Goal: Navigation & Orientation: Find specific page/section

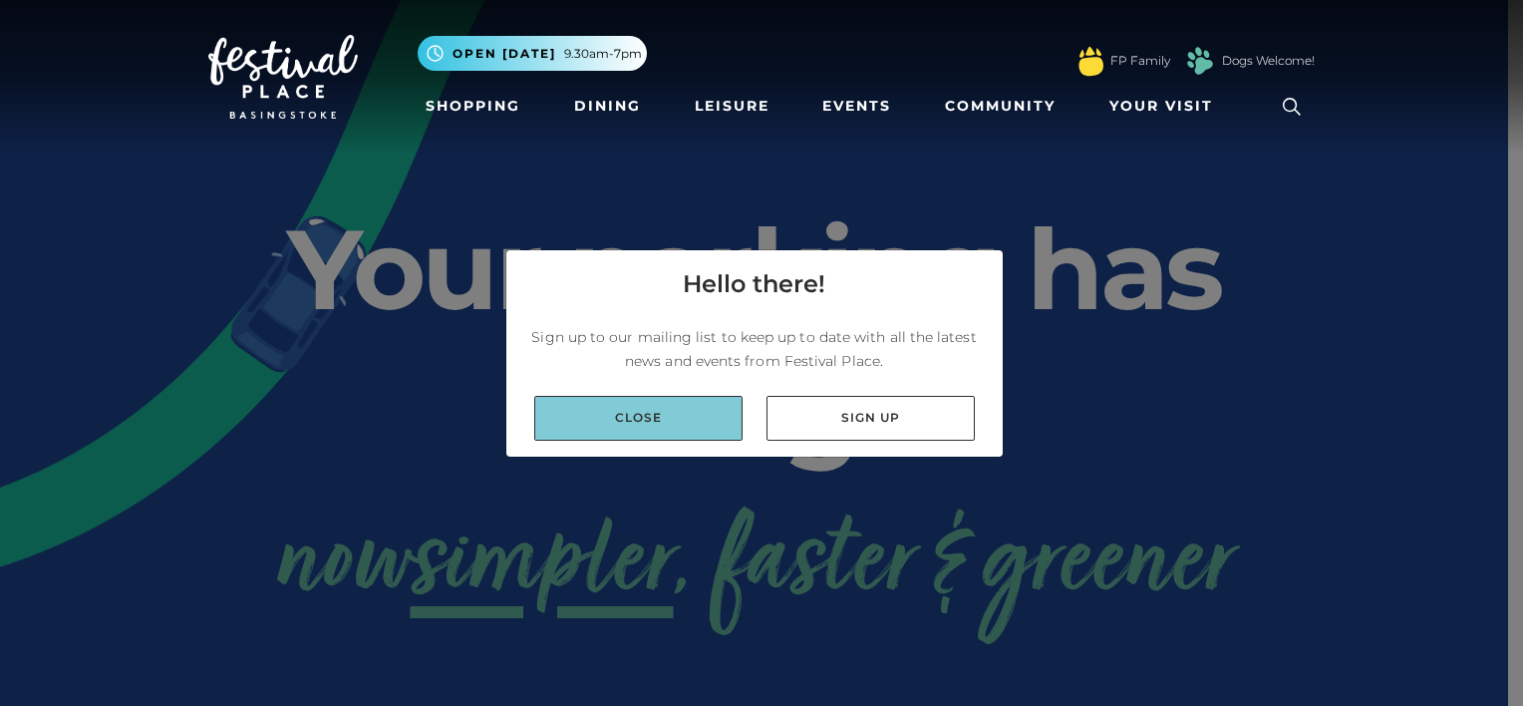
click at [679, 427] on link "Close" at bounding box center [638, 418] width 208 height 45
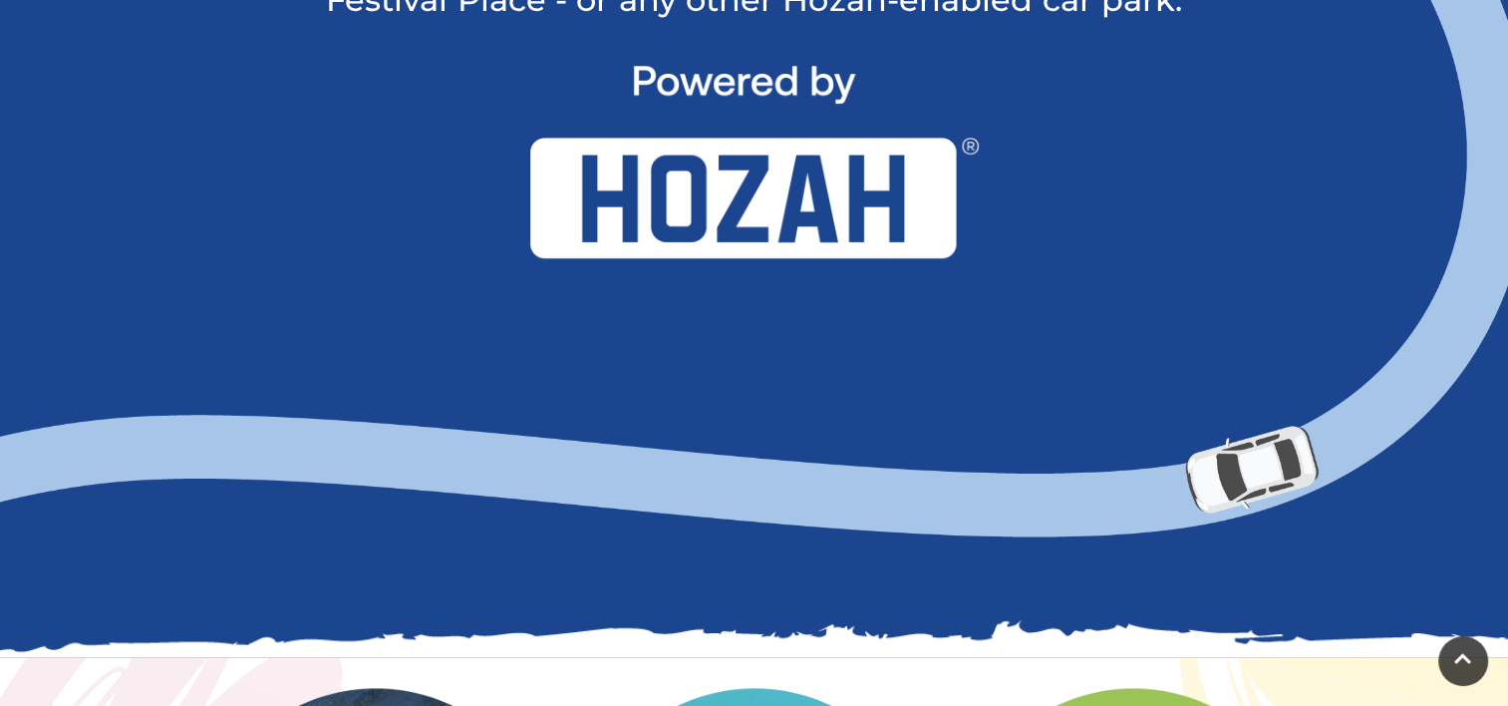
scroll to position [2293, 0]
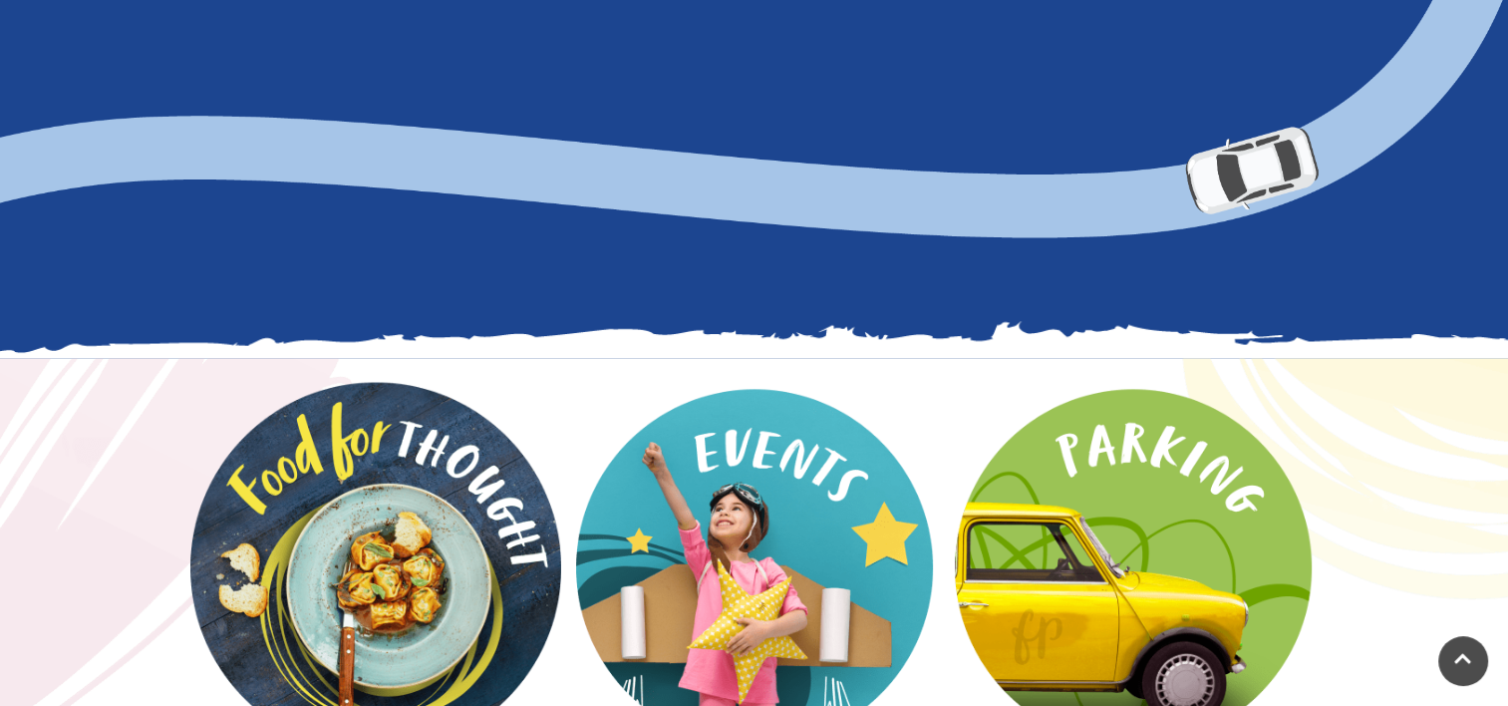
click at [395, 490] on video at bounding box center [375, 567] width 371 height 371
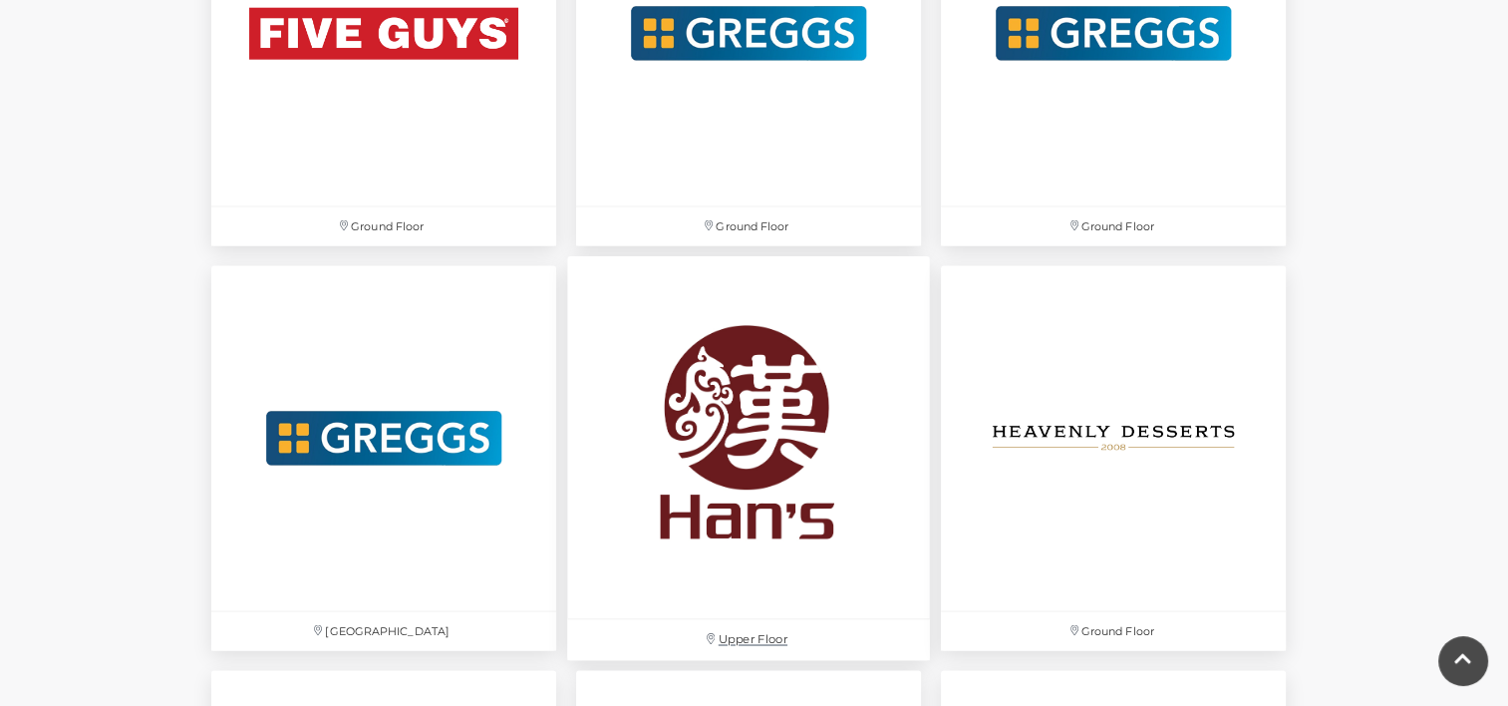
scroll to position [4042, 0]
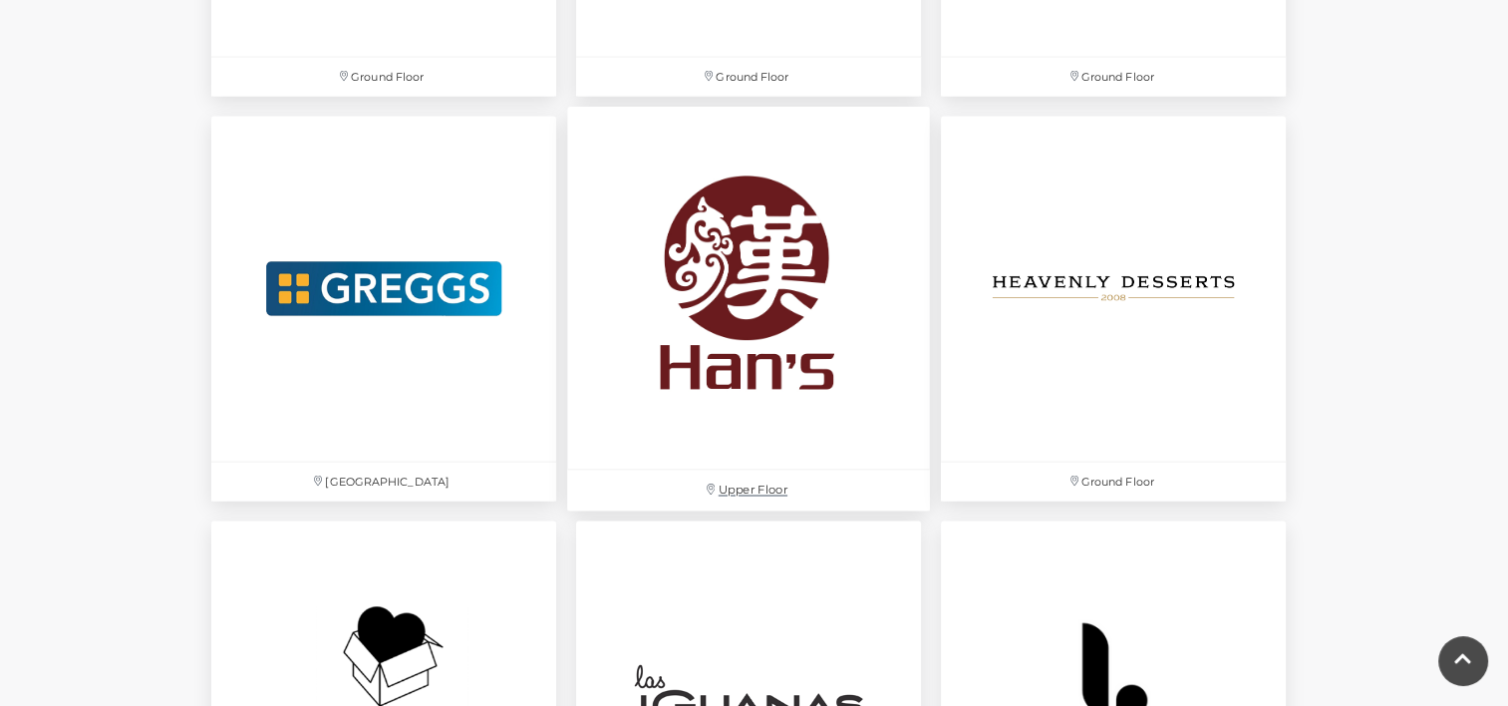
click at [726, 275] on img at bounding box center [748, 288] width 363 height 363
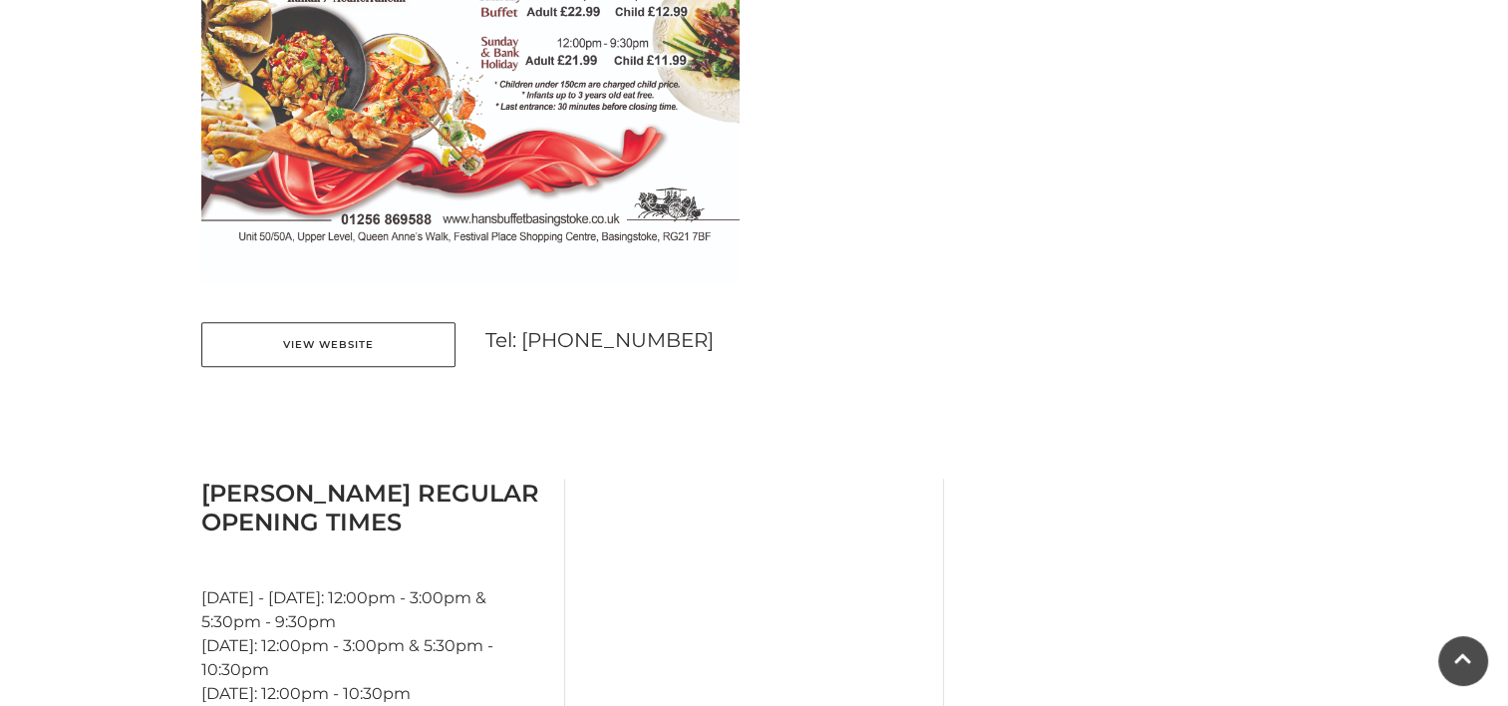
scroll to position [1396, 0]
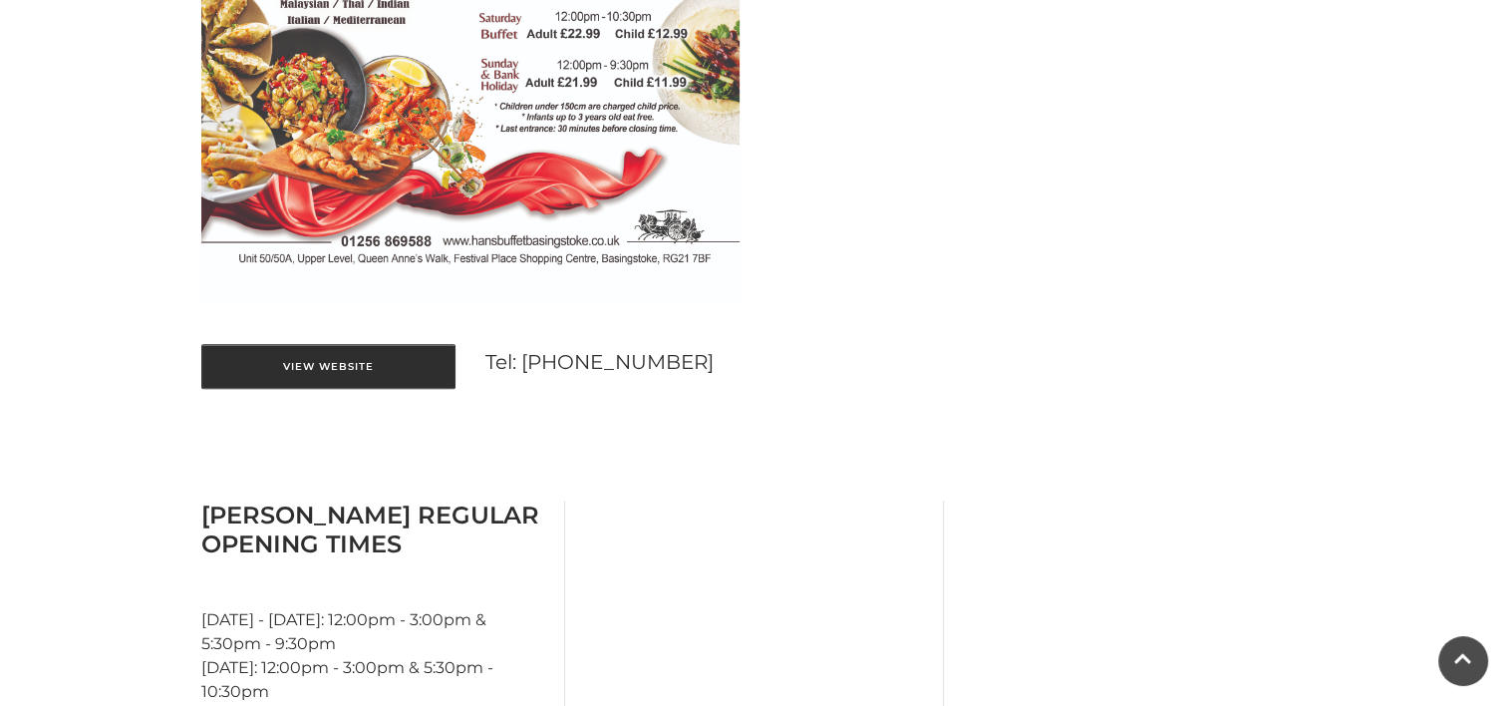
click at [366, 366] on link "View Website" at bounding box center [328, 366] width 254 height 45
